Goal: Navigation & Orientation: Find specific page/section

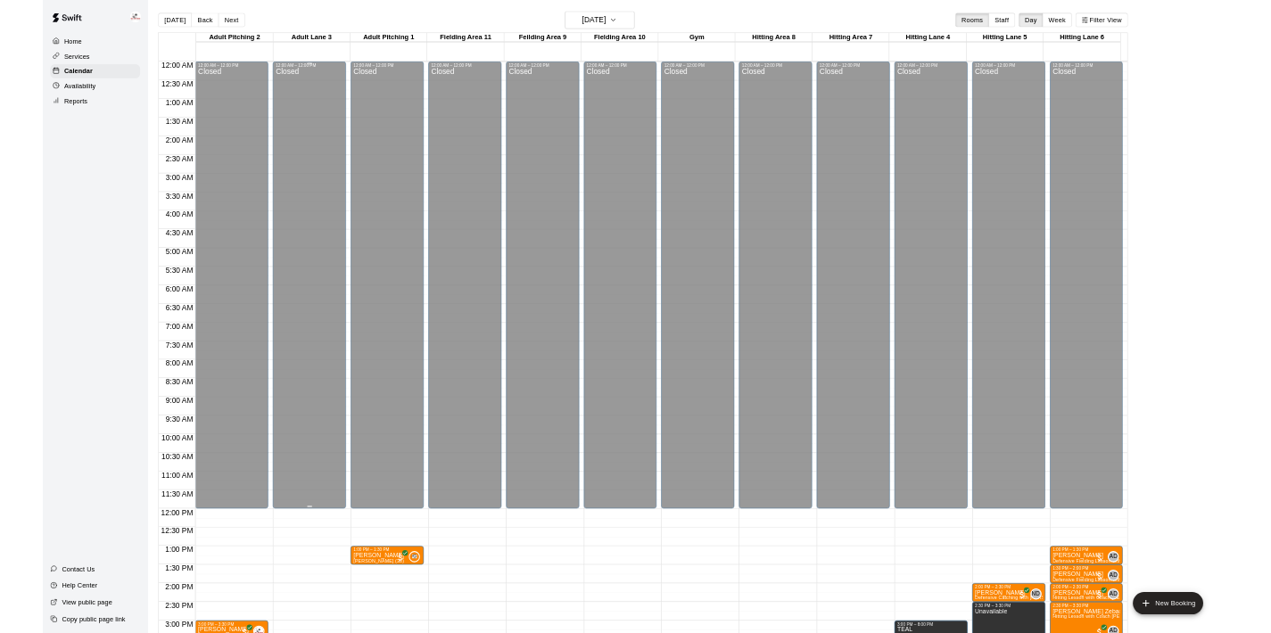
scroll to position [544, 0]
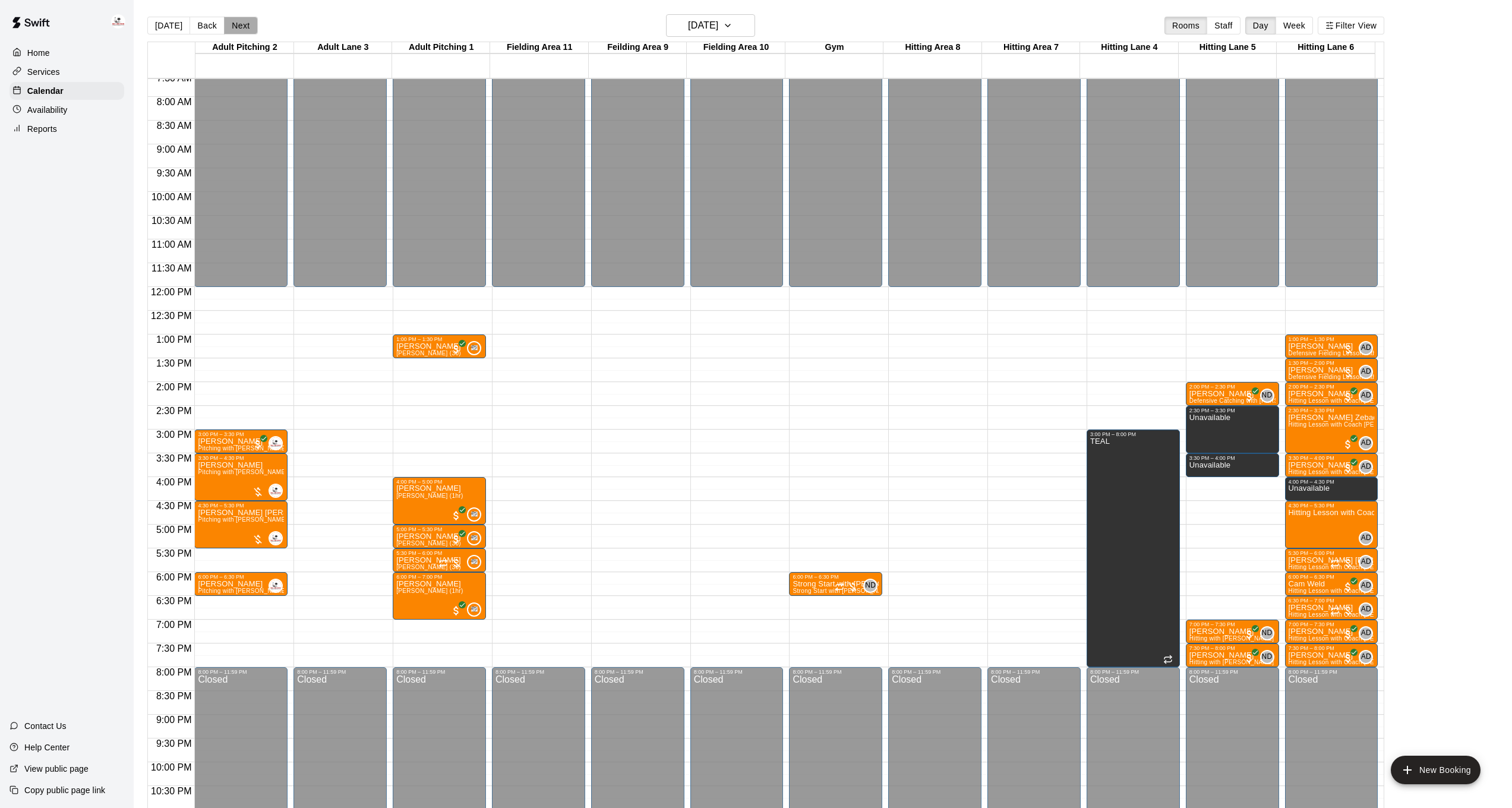
click at [245, 25] on button "Next" at bounding box center [240, 25] width 33 height 18
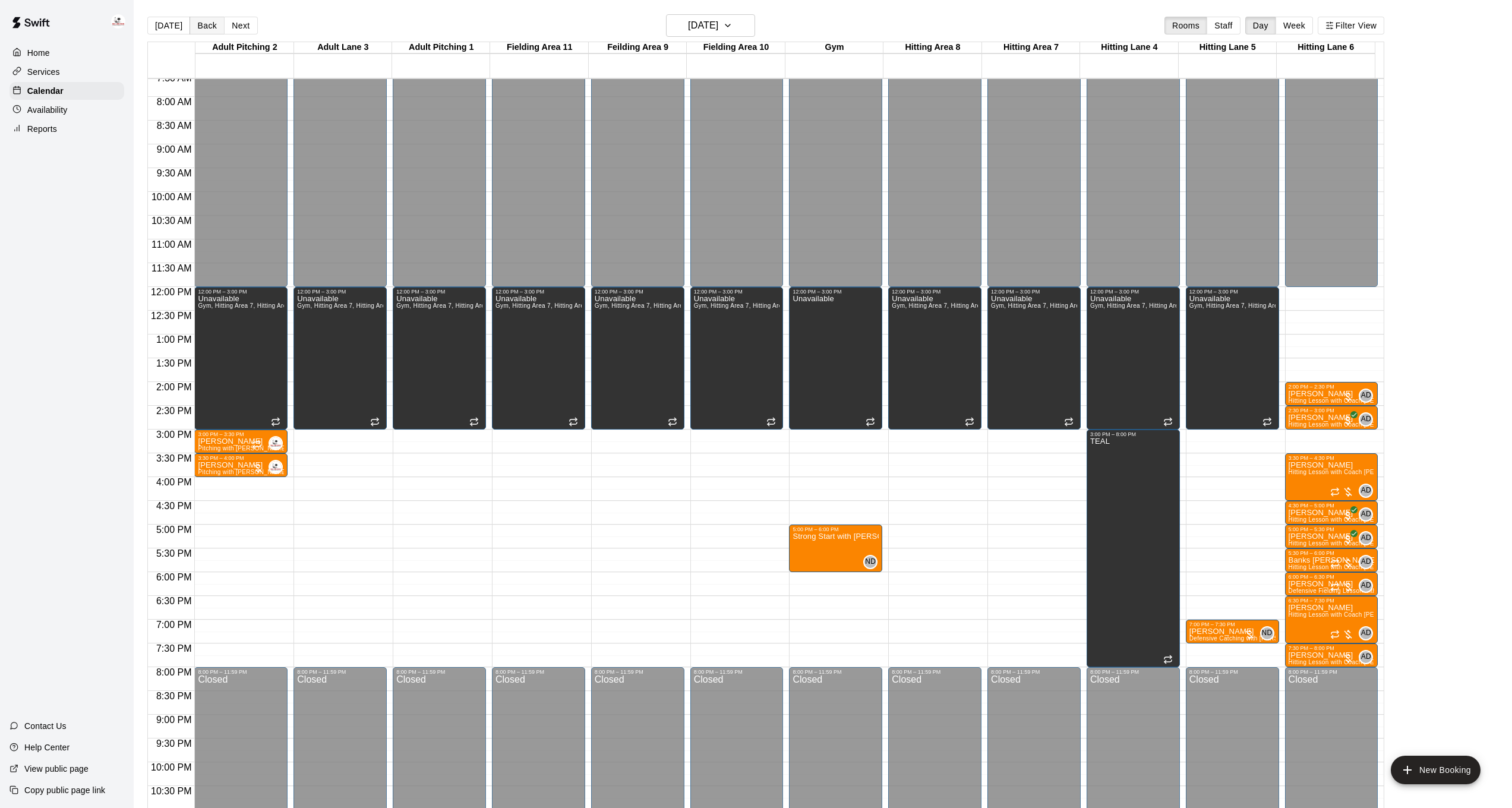
click at [204, 29] on button "Back" at bounding box center [207, 25] width 35 height 18
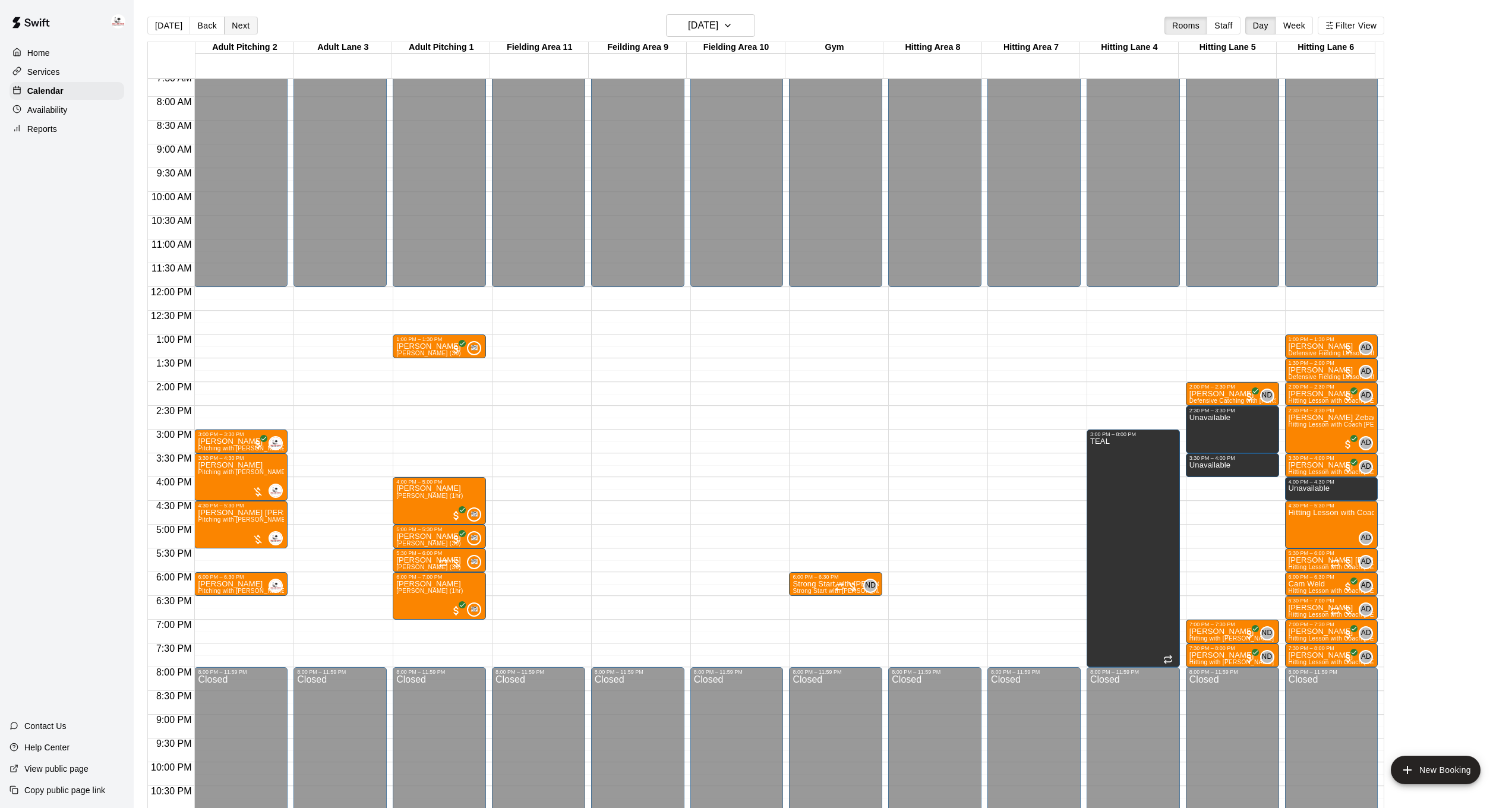
click at [229, 29] on button "Next" at bounding box center [240, 25] width 33 height 18
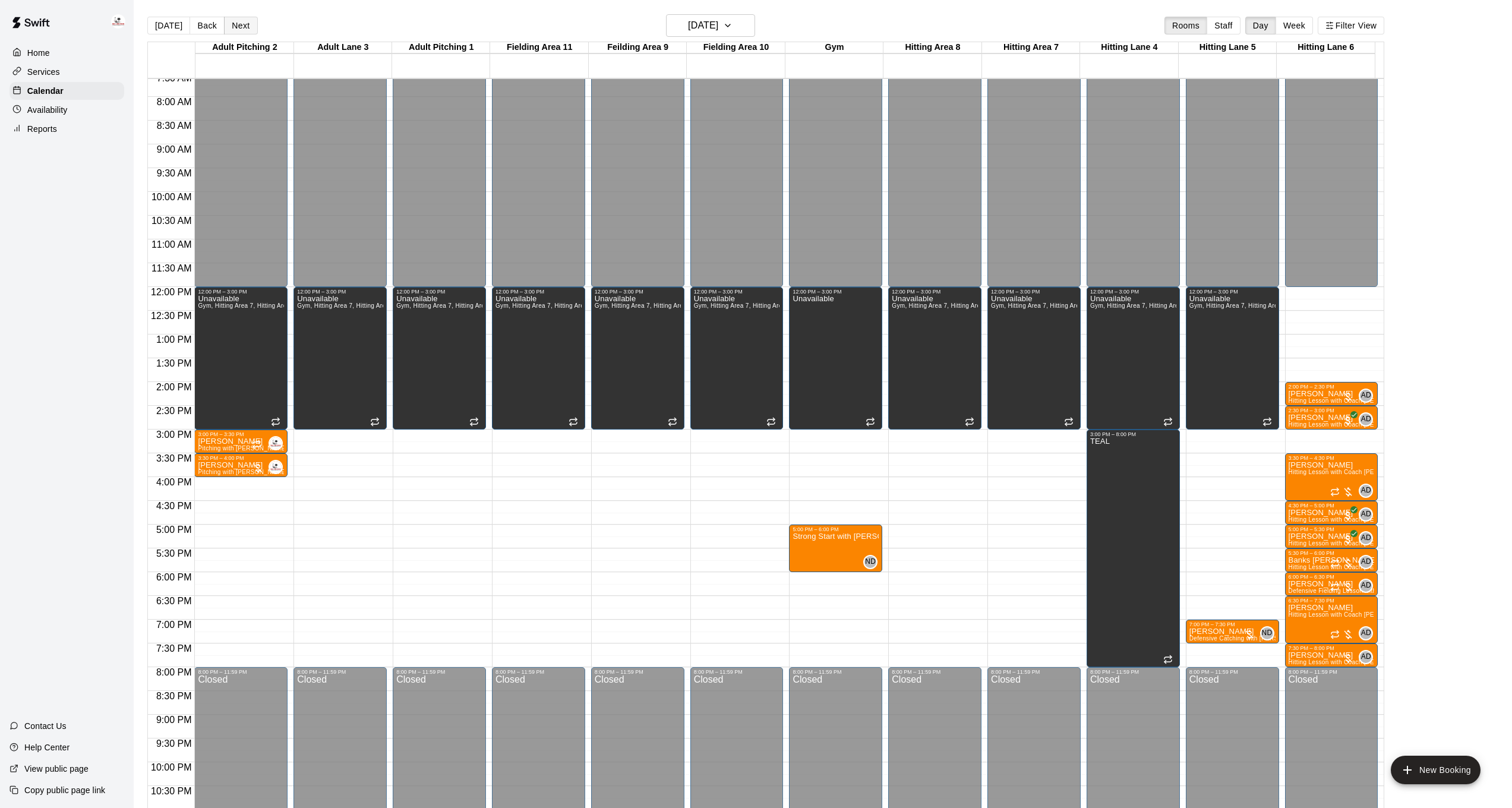
click at [236, 27] on button "Next" at bounding box center [240, 25] width 33 height 18
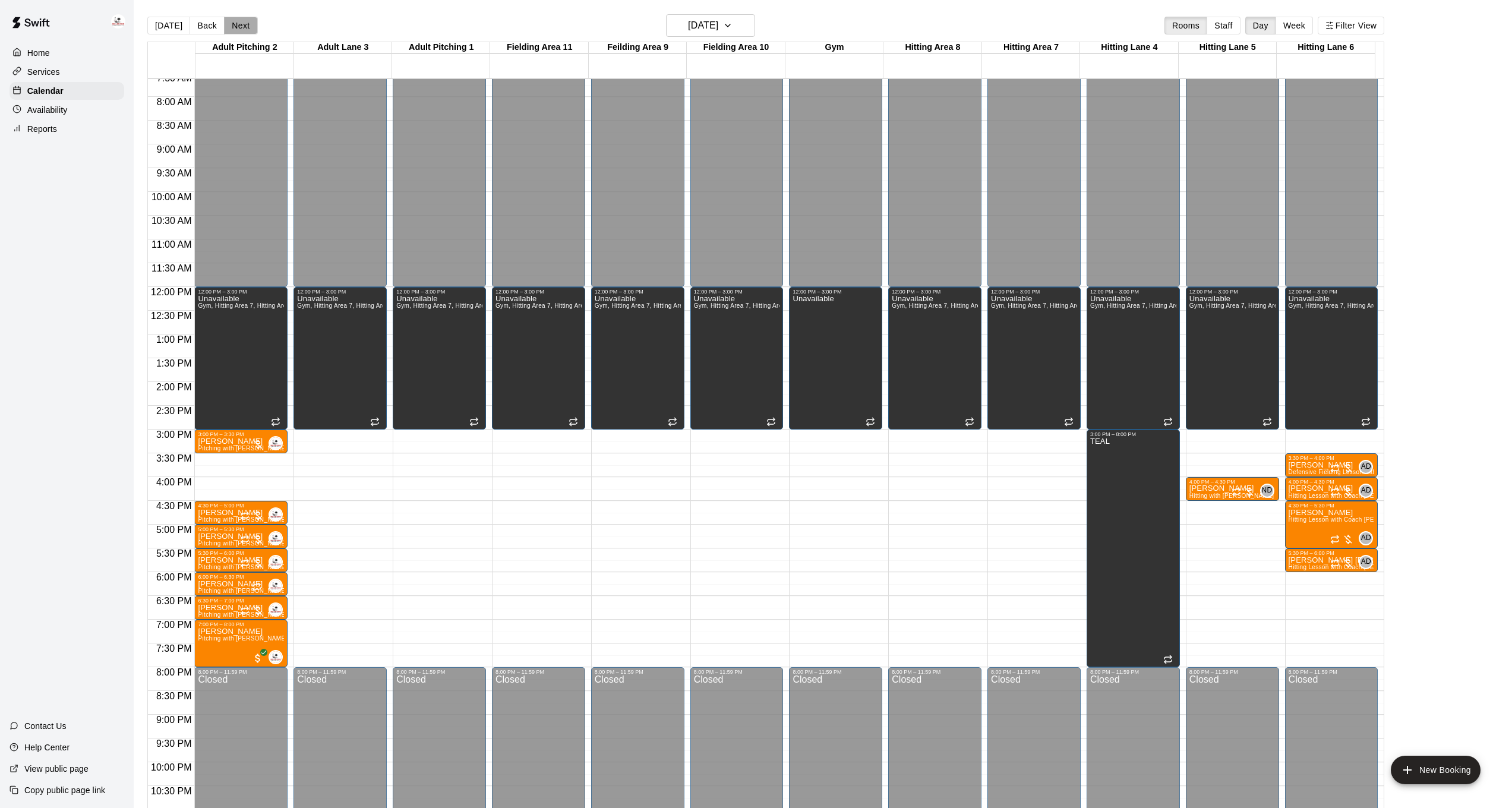
click at [236, 27] on button "Next" at bounding box center [240, 25] width 33 height 18
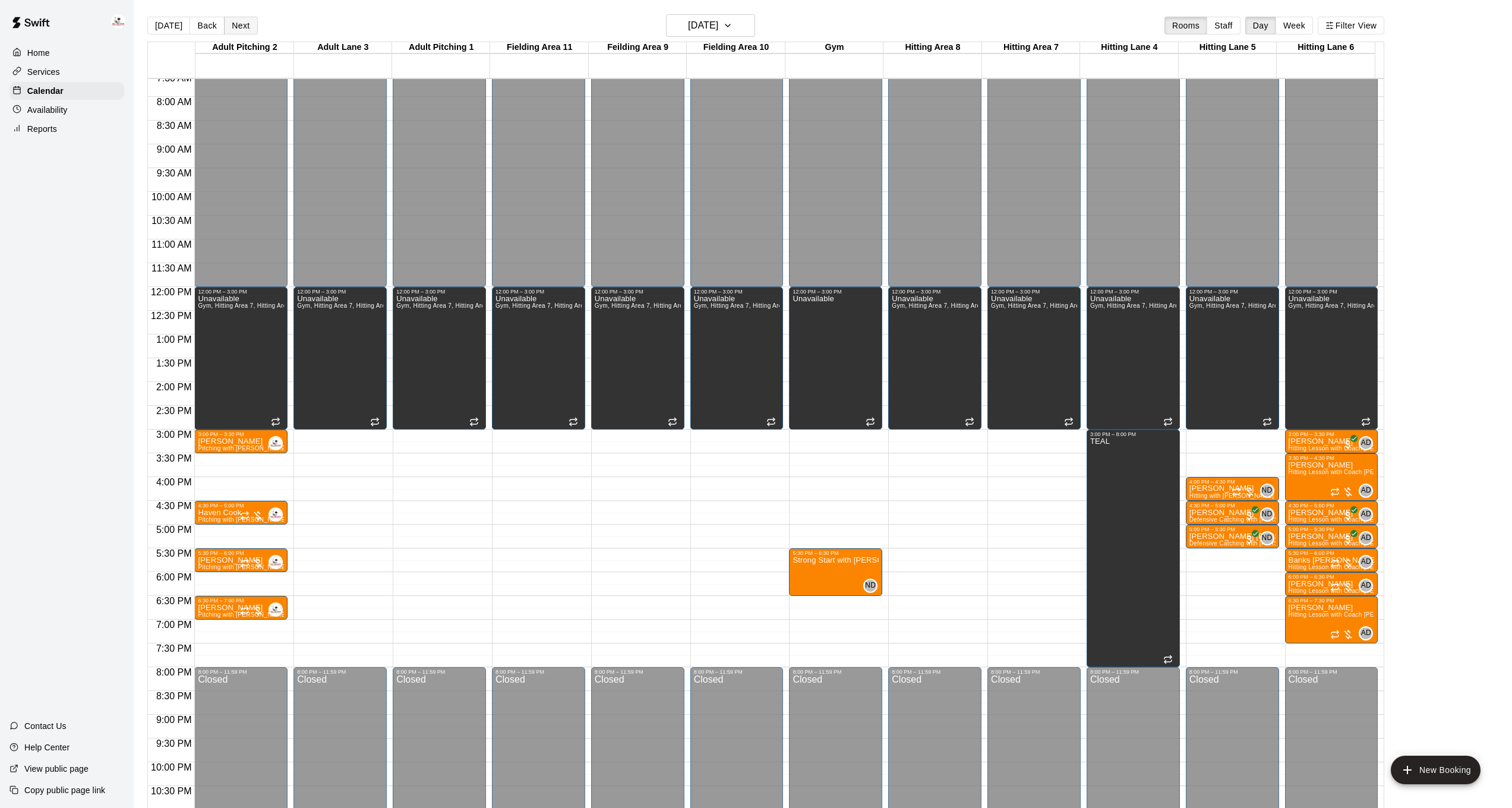
click at [236, 27] on button "Next" at bounding box center [240, 25] width 33 height 18
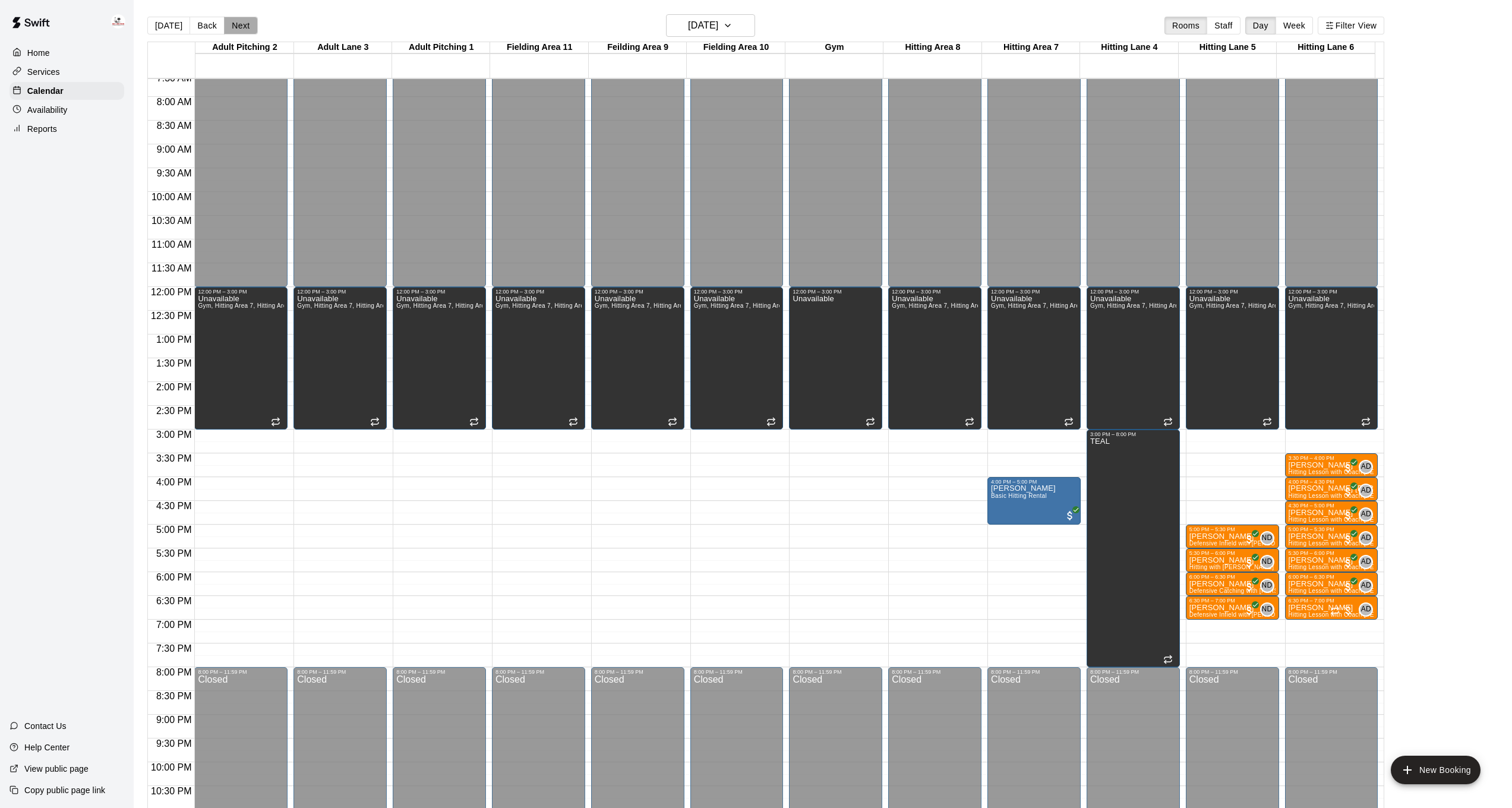
click at [236, 27] on button "Next" at bounding box center [240, 25] width 33 height 18
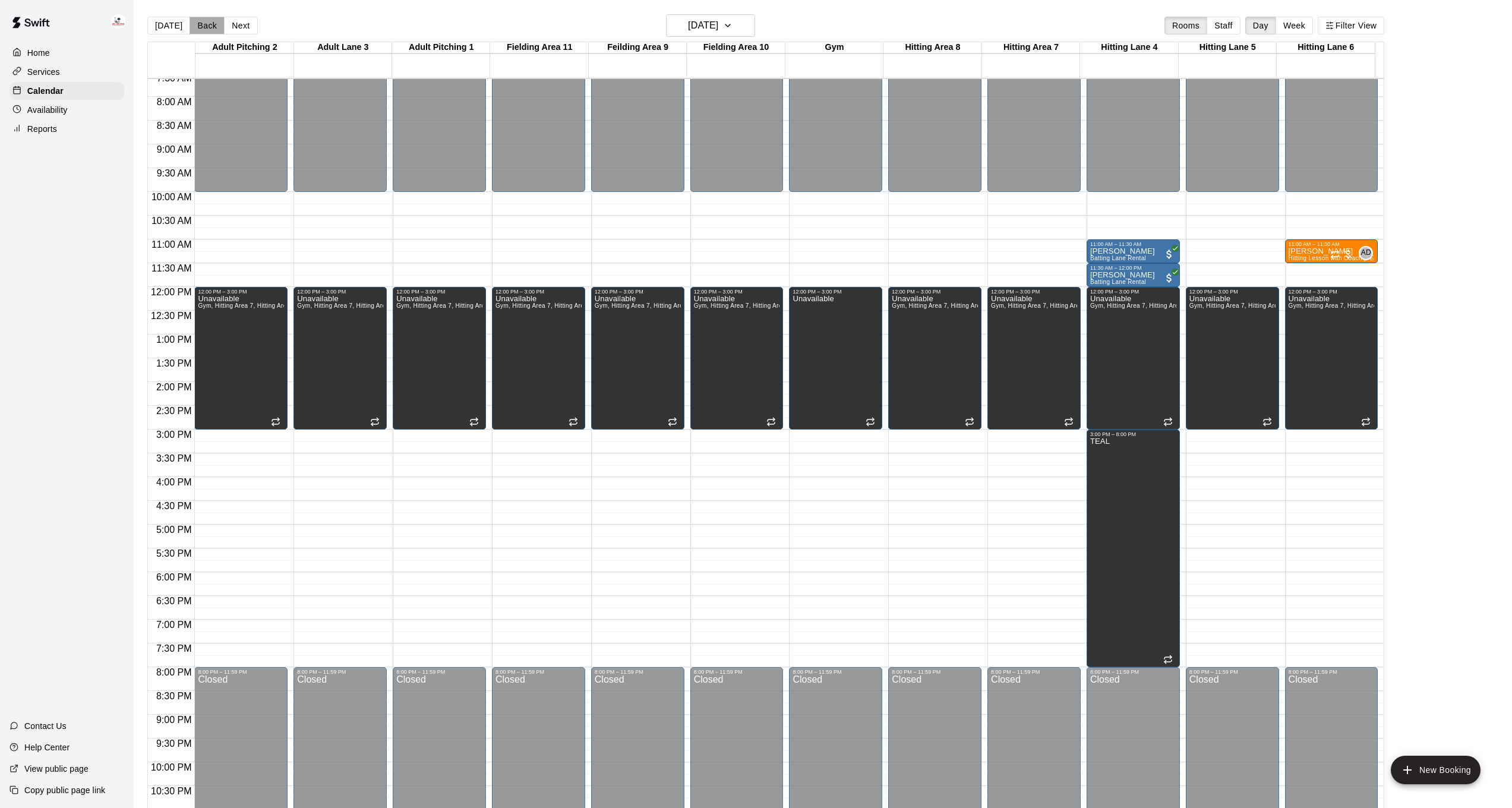
click at [206, 25] on button "Back" at bounding box center [207, 25] width 35 height 18
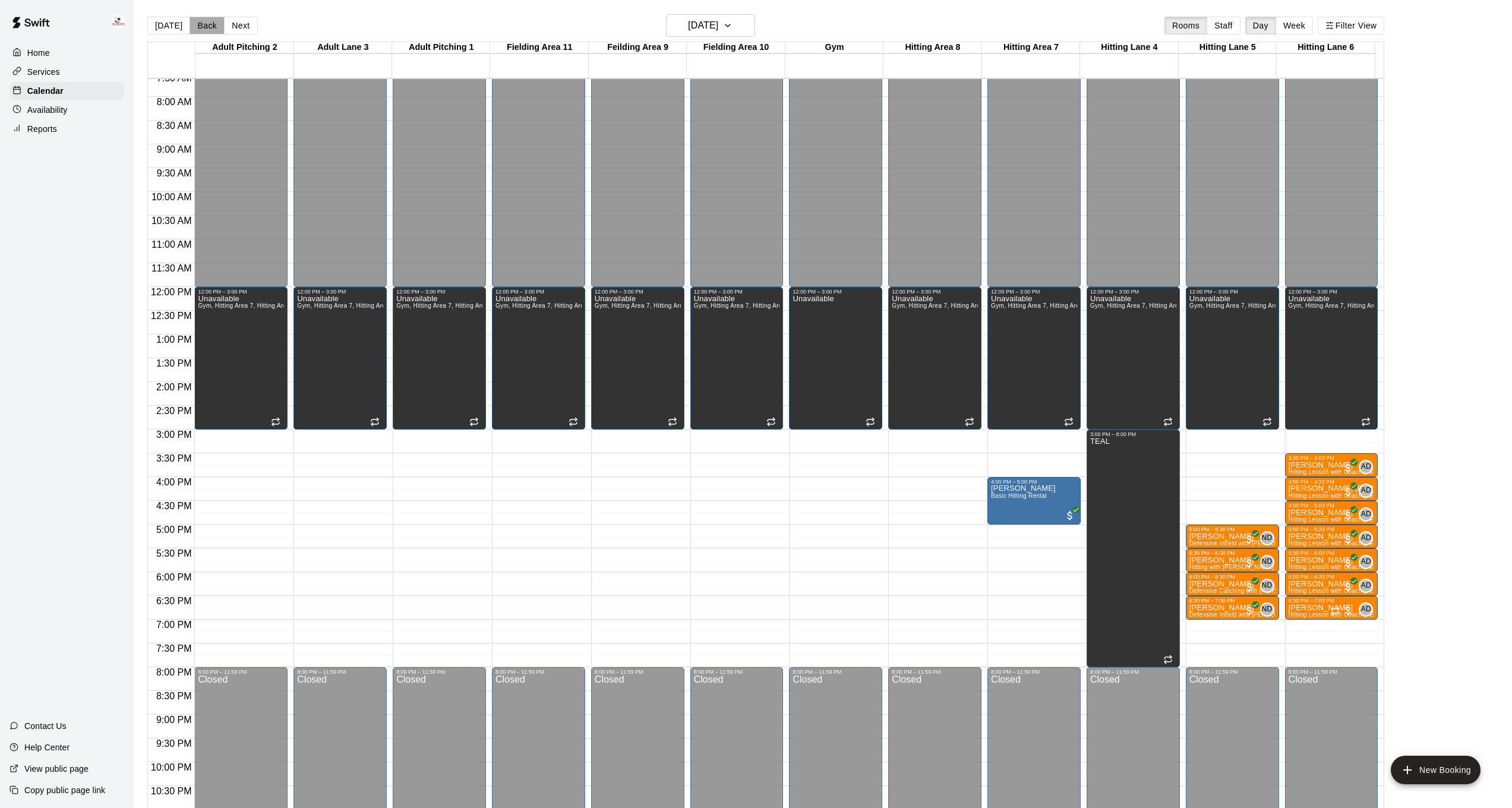
click at [206, 25] on button "Back" at bounding box center [207, 25] width 35 height 18
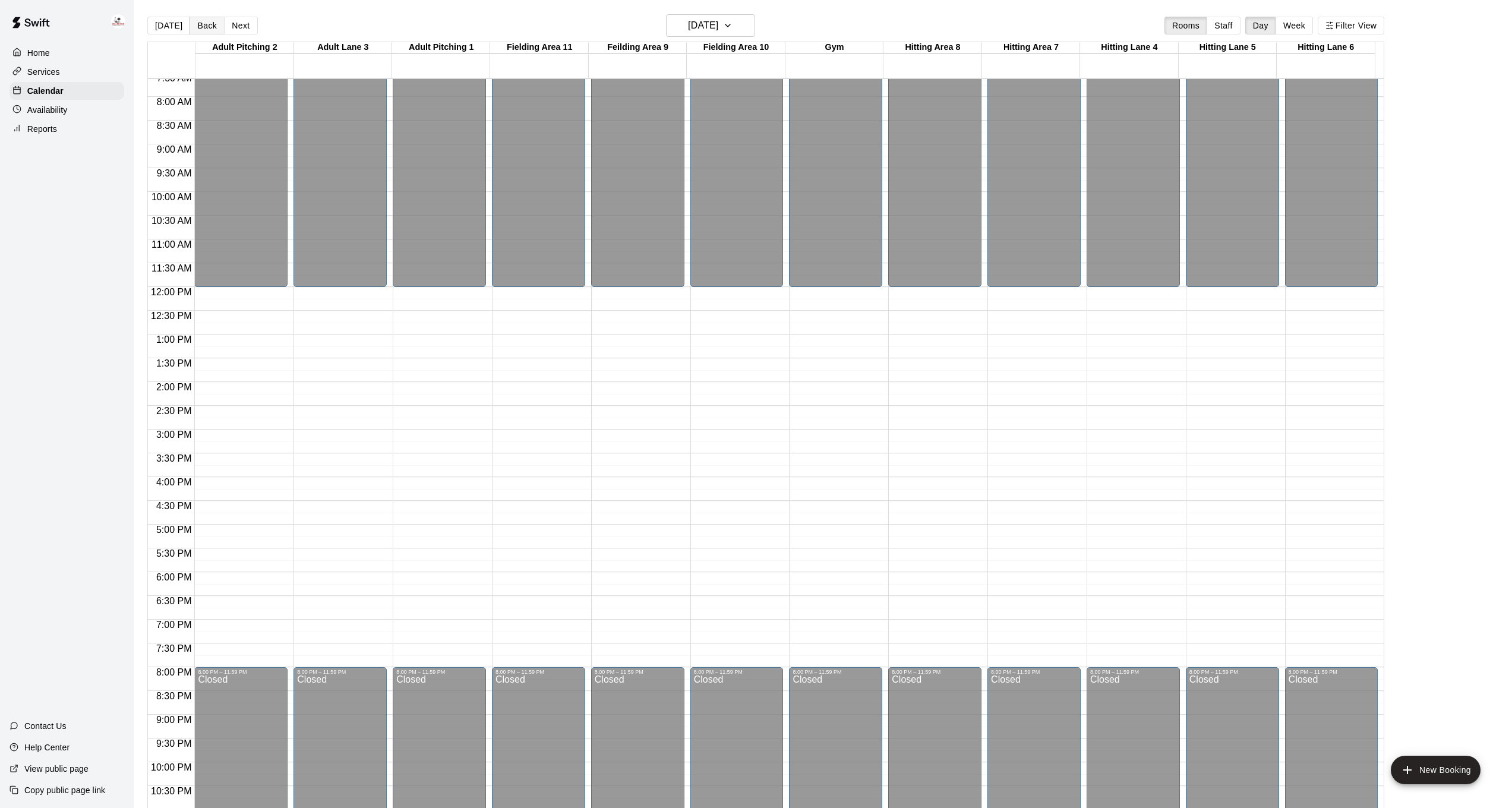
click at [206, 25] on button "Back" at bounding box center [207, 25] width 35 height 18
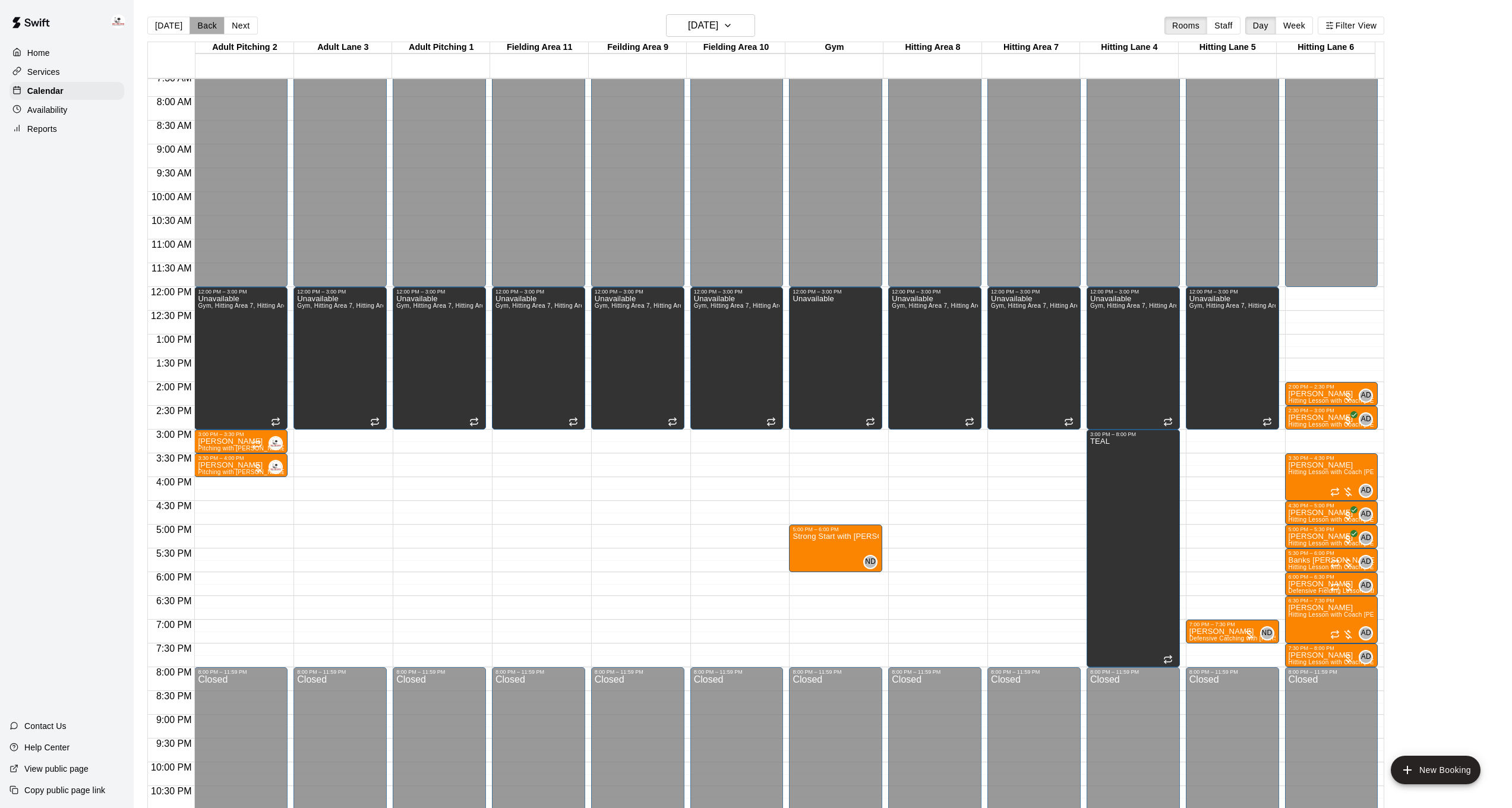
click at [206, 25] on button "Back" at bounding box center [207, 25] width 35 height 18
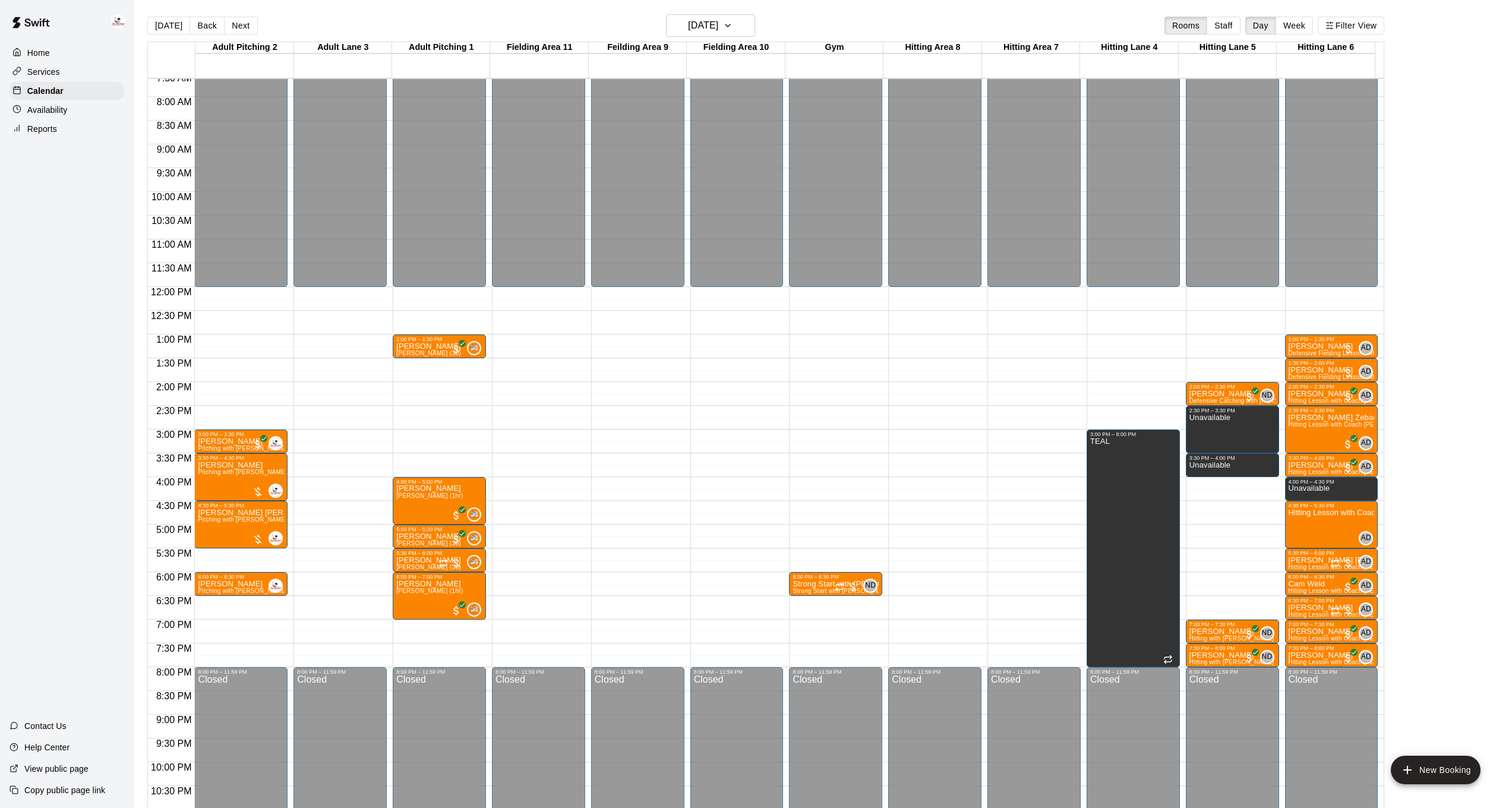
drag, startPoint x: 86, startPoint y: 0, endPoint x: 3, endPoint y: -47, distance: 95.4
click at [3, 0] on html "Home Services Calendar Availability Reports Contact Us Help Center View public …" at bounding box center [756, 414] width 1512 height 827
